Goal: Information Seeking & Learning: Learn about a topic

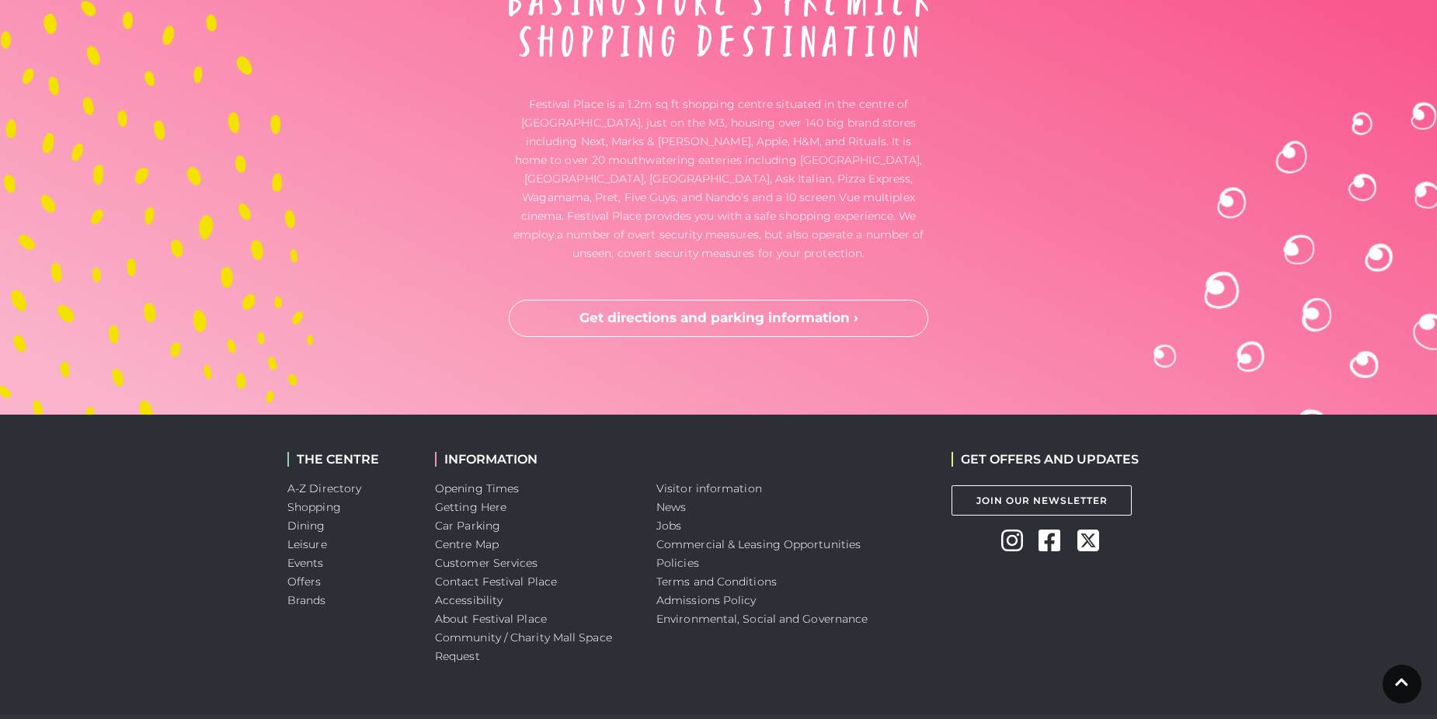
scroll to position [4075, 0]
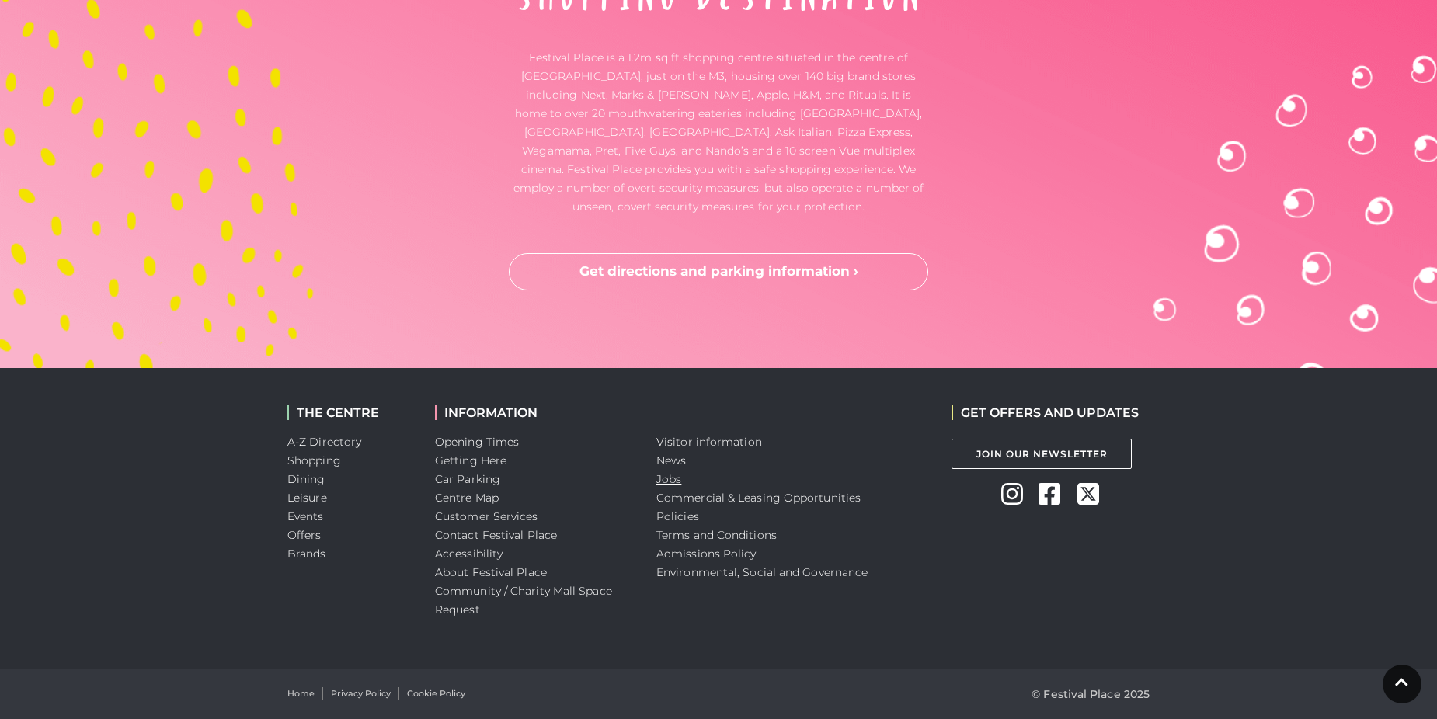
click at [663, 478] on link "Jobs" at bounding box center [668, 479] width 25 height 14
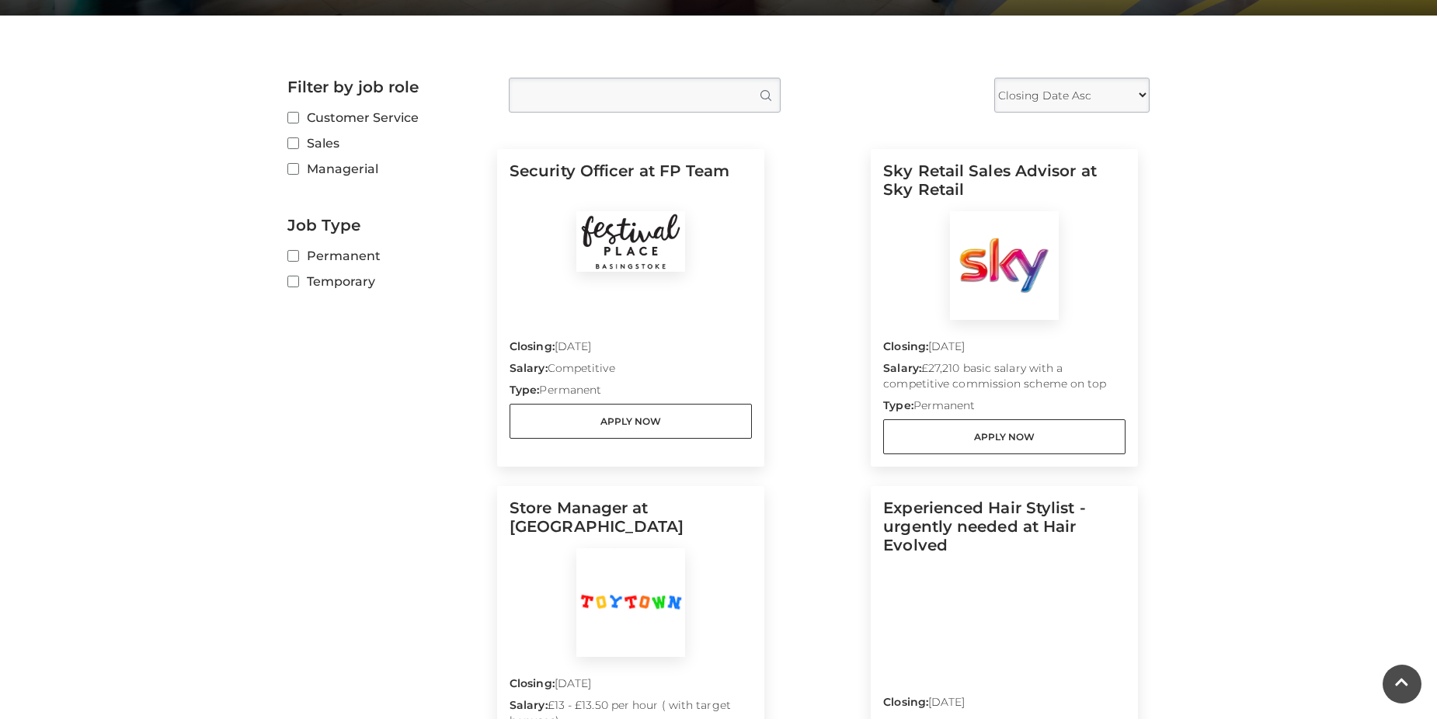
scroll to position [371, 0]
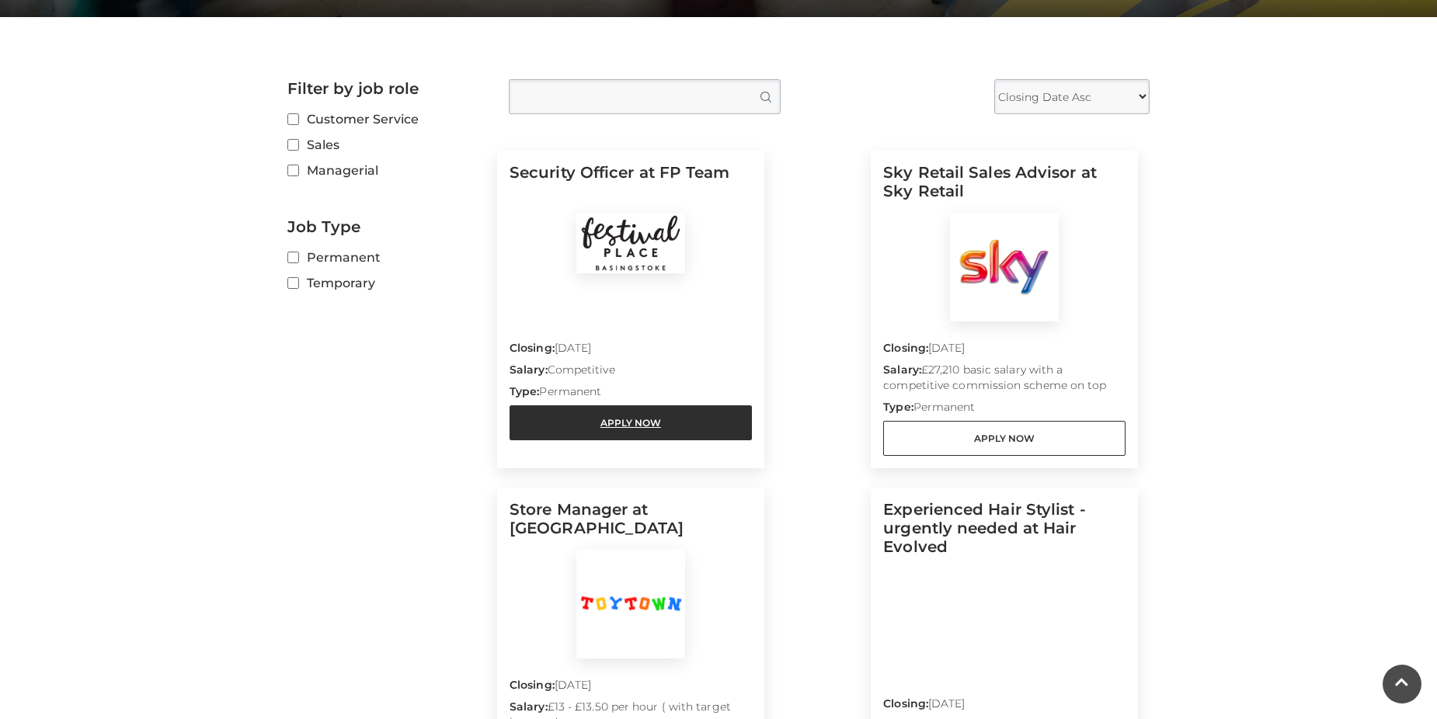
click at [659, 423] on link "Apply Now" at bounding box center [631, 422] width 242 height 35
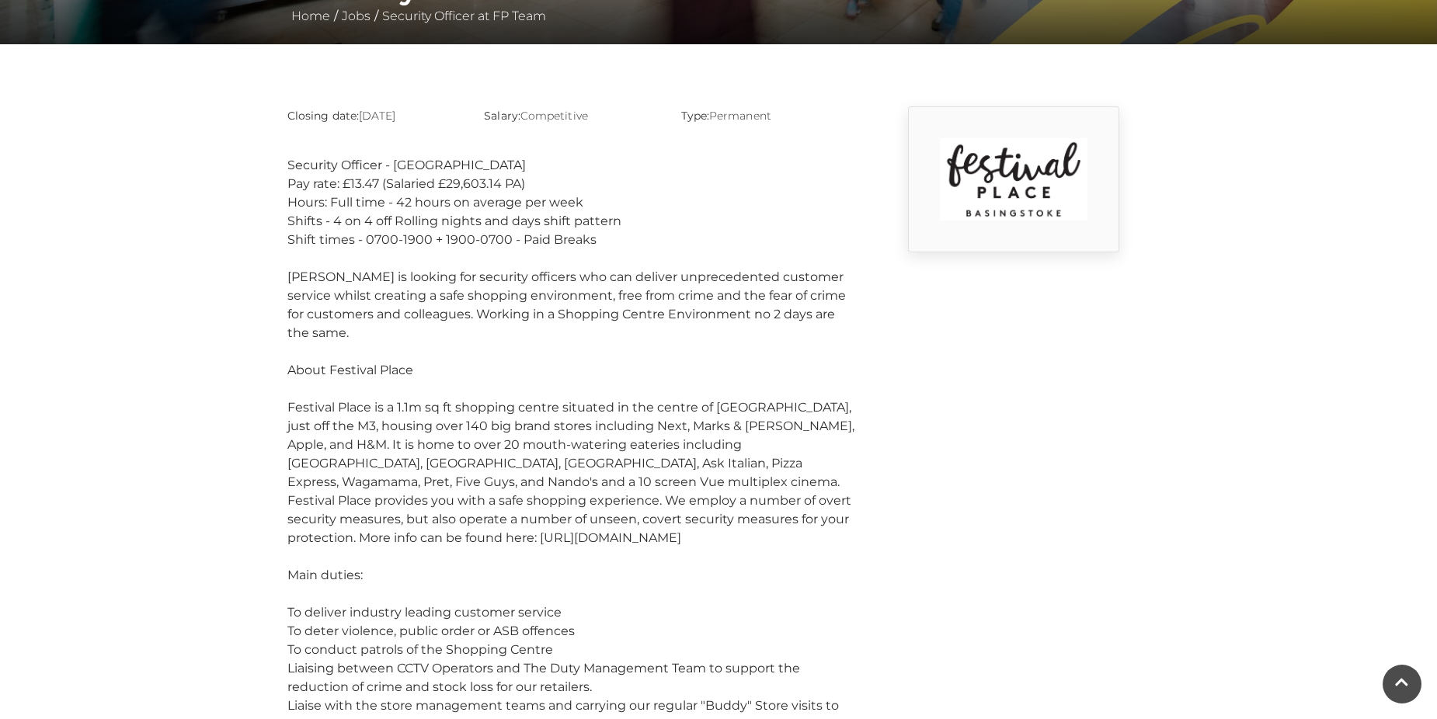
scroll to position [345, 0]
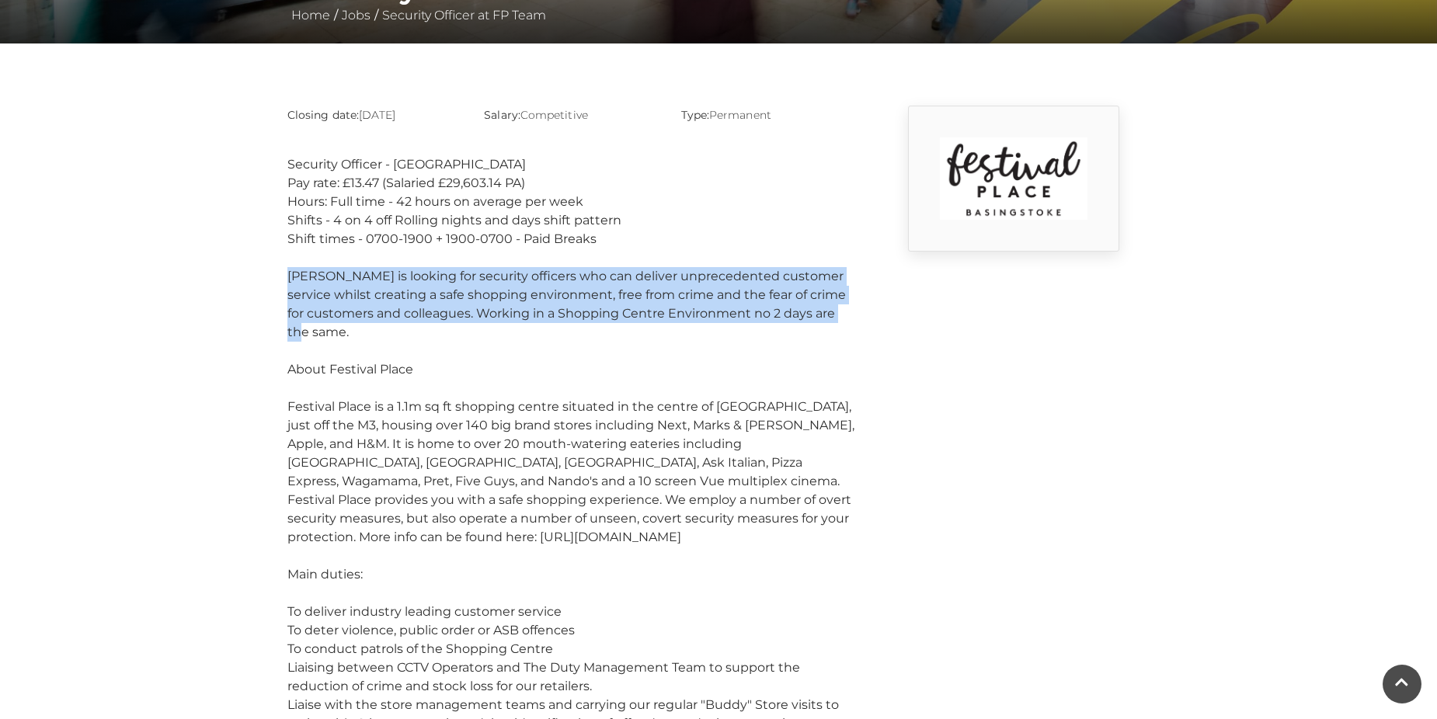
drag, startPoint x: 824, startPoint y: 315, endPoint x: 283, endPoint y: 277, distance: 541.9
copy div "Mitie is looking for security officers who can deliver unprecedented customer s…"
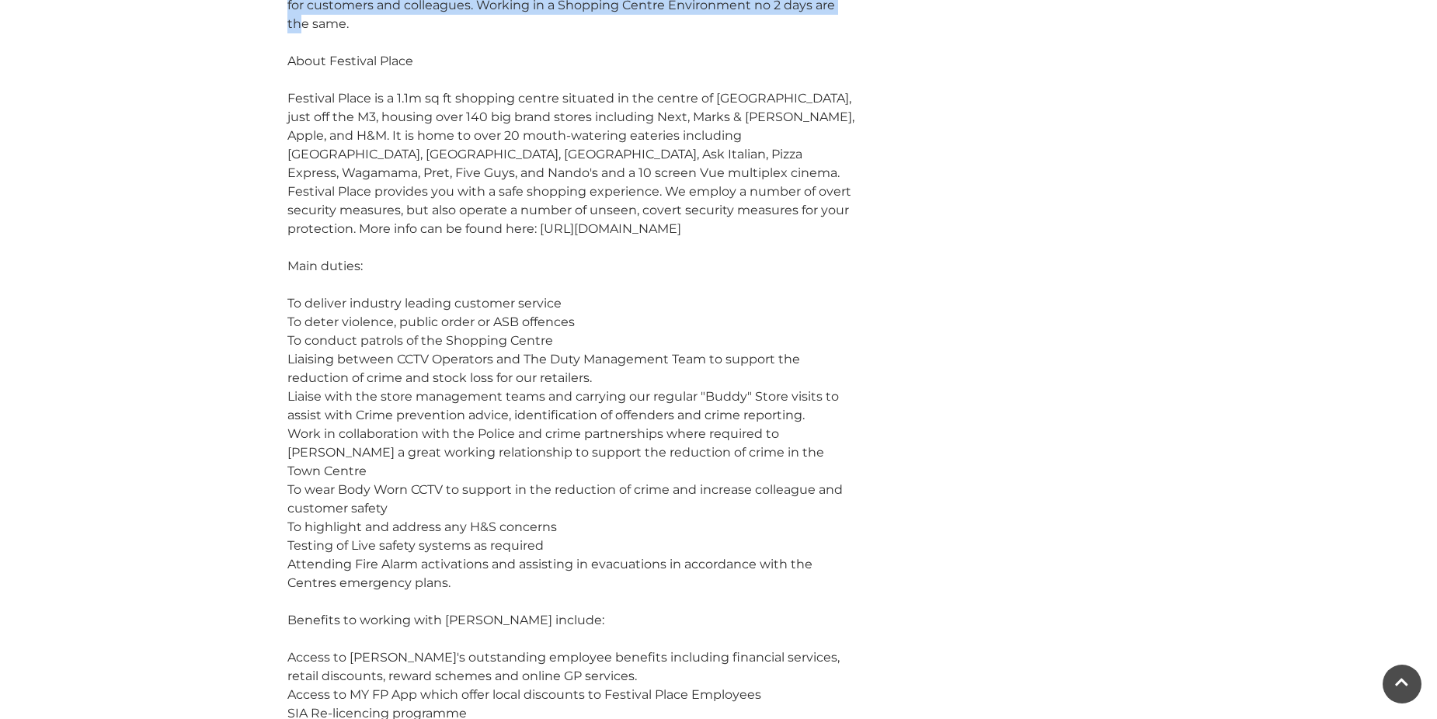
scroll to position [654, 0]
drag, startPoint x: 285, startPoint y: 283, endPoint x: 609, endPoint y: 547, distance: 417.9
click at [609, 547] on div "Closing date: 12-10-2025 Salary: Competitive Type: Permanent Security Officer -…" at bounding box center [571, 732] width 590 height 1870
copy div "To deliver industry leading customer service To deter violence, public order or…"
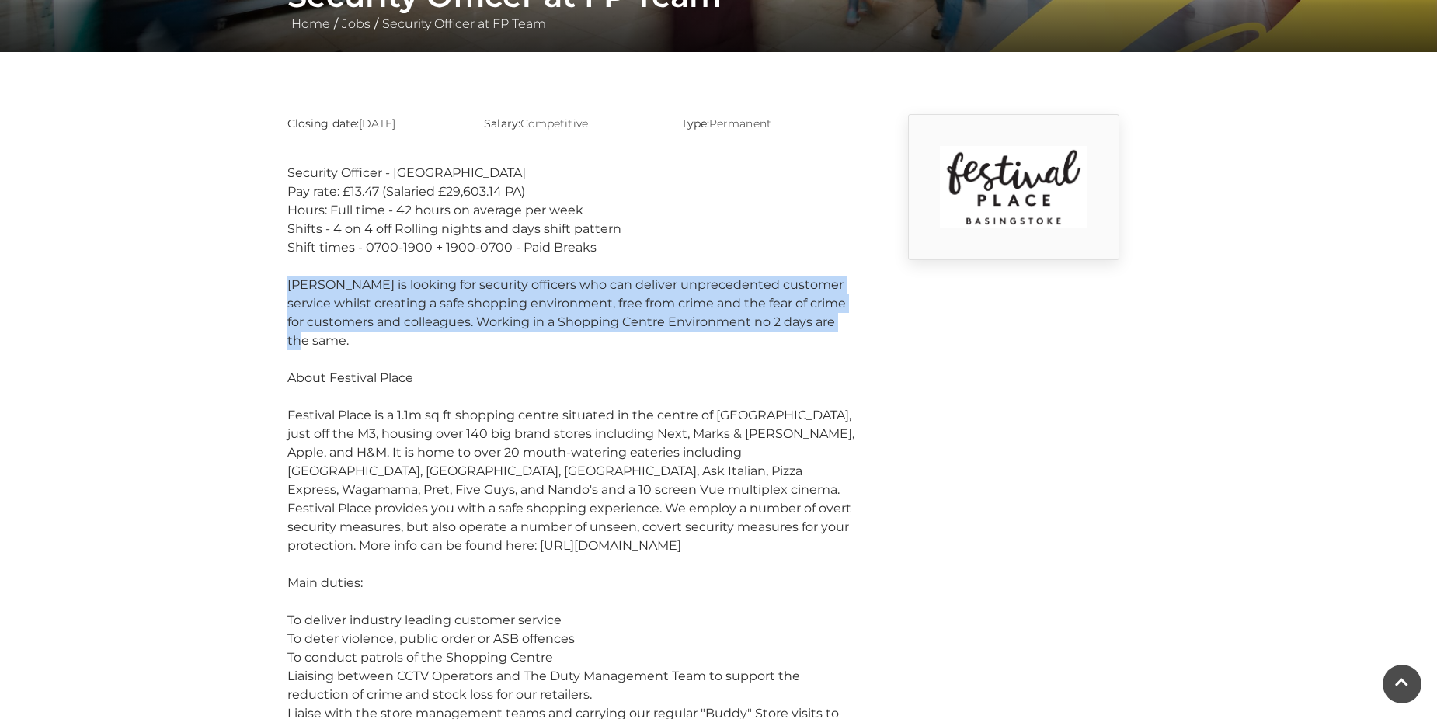
scroll to position [279, 0]
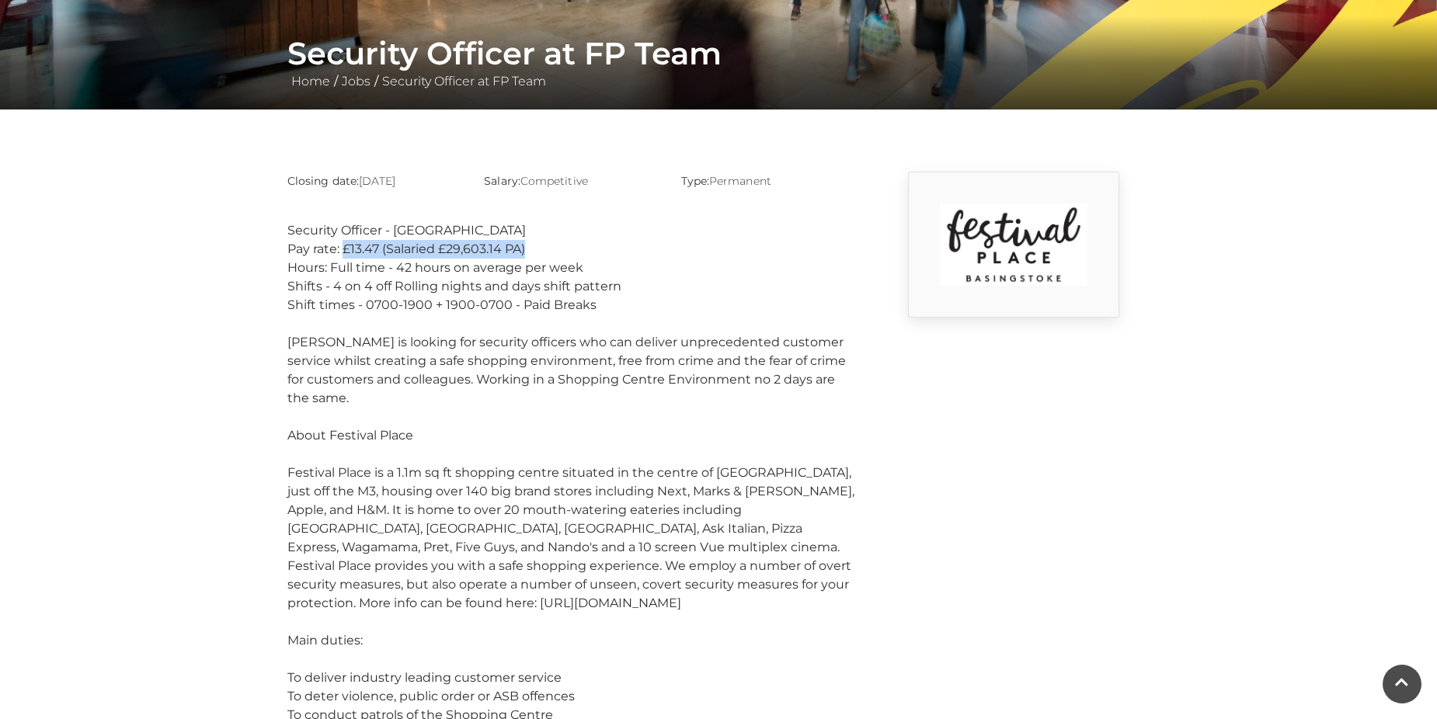
drag, startPoint x: 527, startPoint y: 253, endPoint x: 343, endPoint y: 248, distance: 184.2
click at [343, 248] on div "Pay rate: £13.47 (Salaried £29,603.14 PA)" at bounding box center [570, 249] width 567 height 19
copy div "£13.47 (Salaried £29,603.14 PA)"
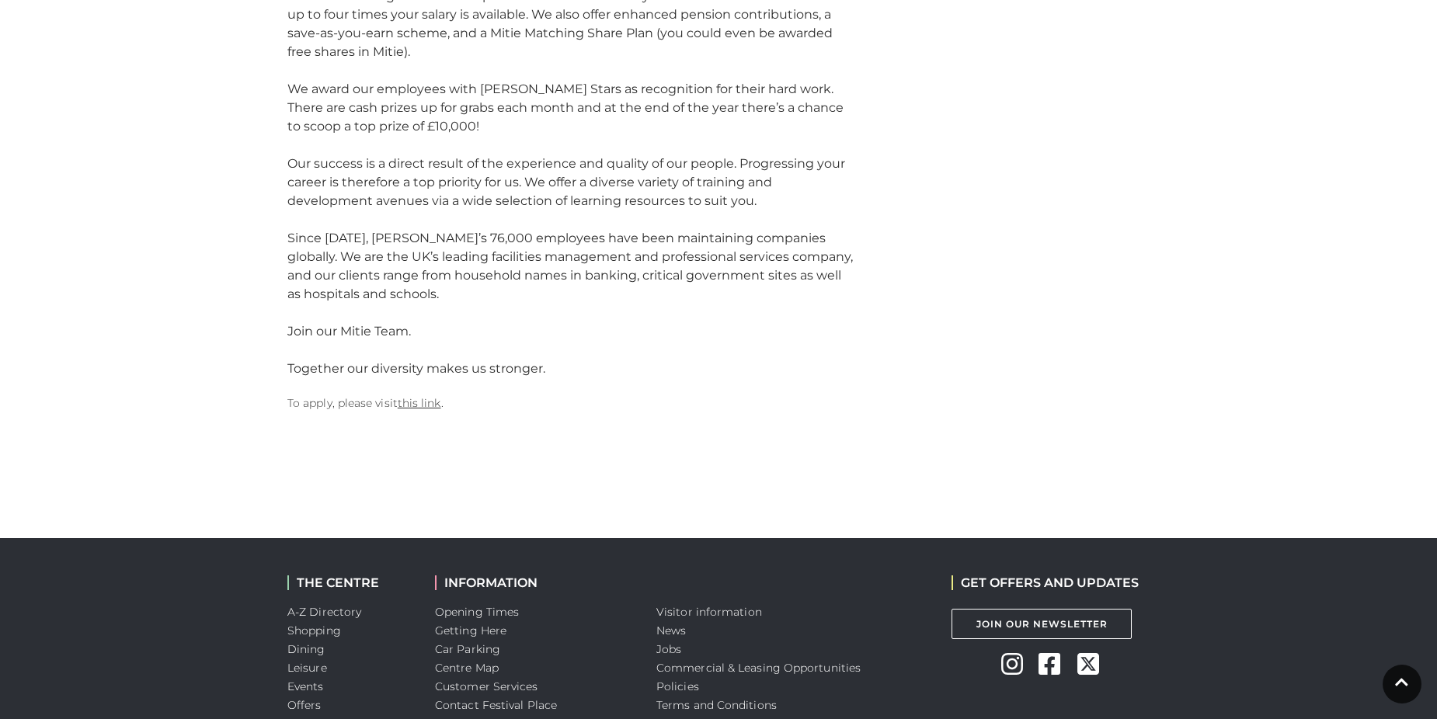
scroll to position [1887, 0]
